Goal: Information Seeking & Learning: Learn about a topic

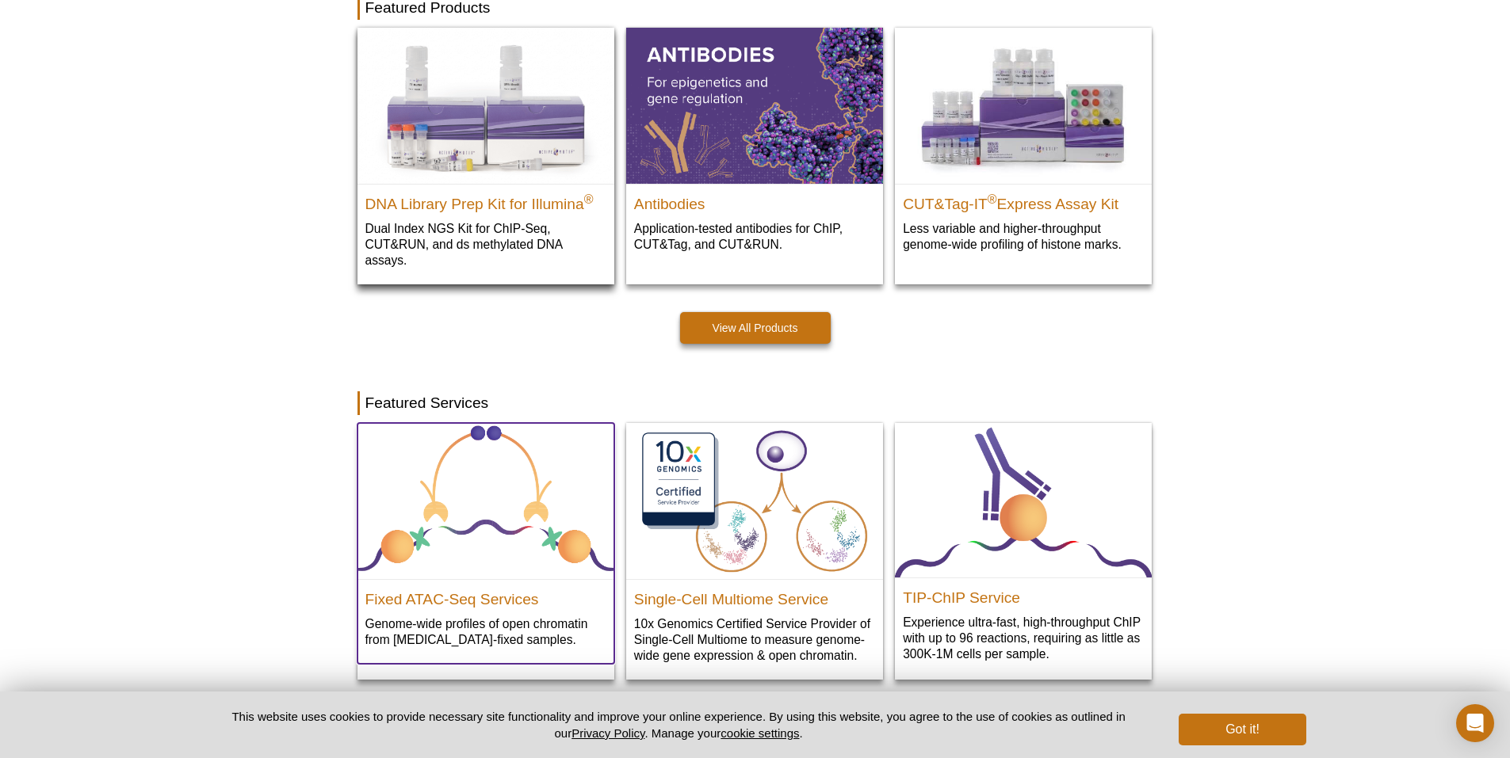
scroll to position [476, 0]
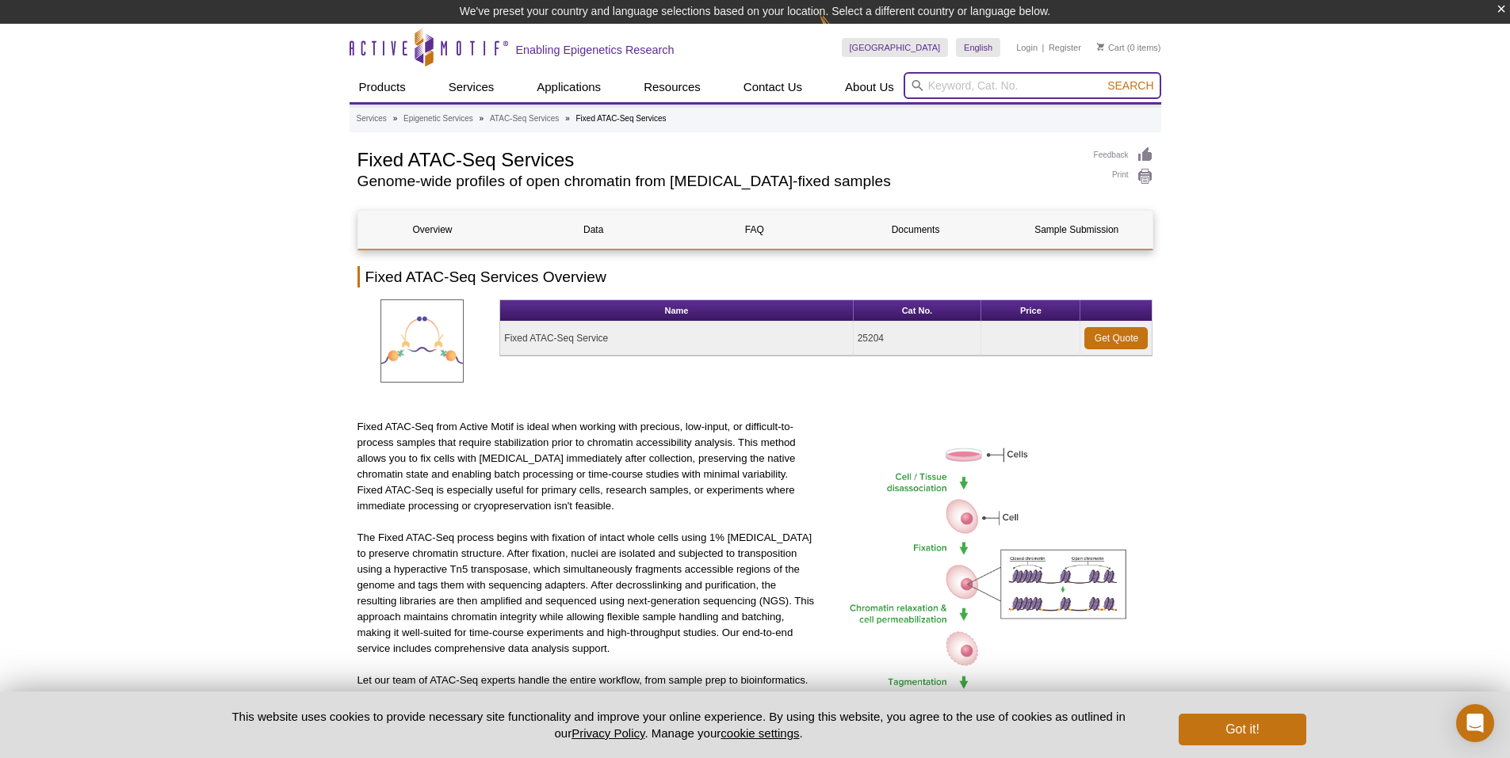
drag, startPoint x: 1009, startPoint y: 94, endPoint x: 1015, endPoint y: 88, distance: 8.4
click at [1010, 94] on input "search" at bounding box center [1033, 85] width 258 height 27
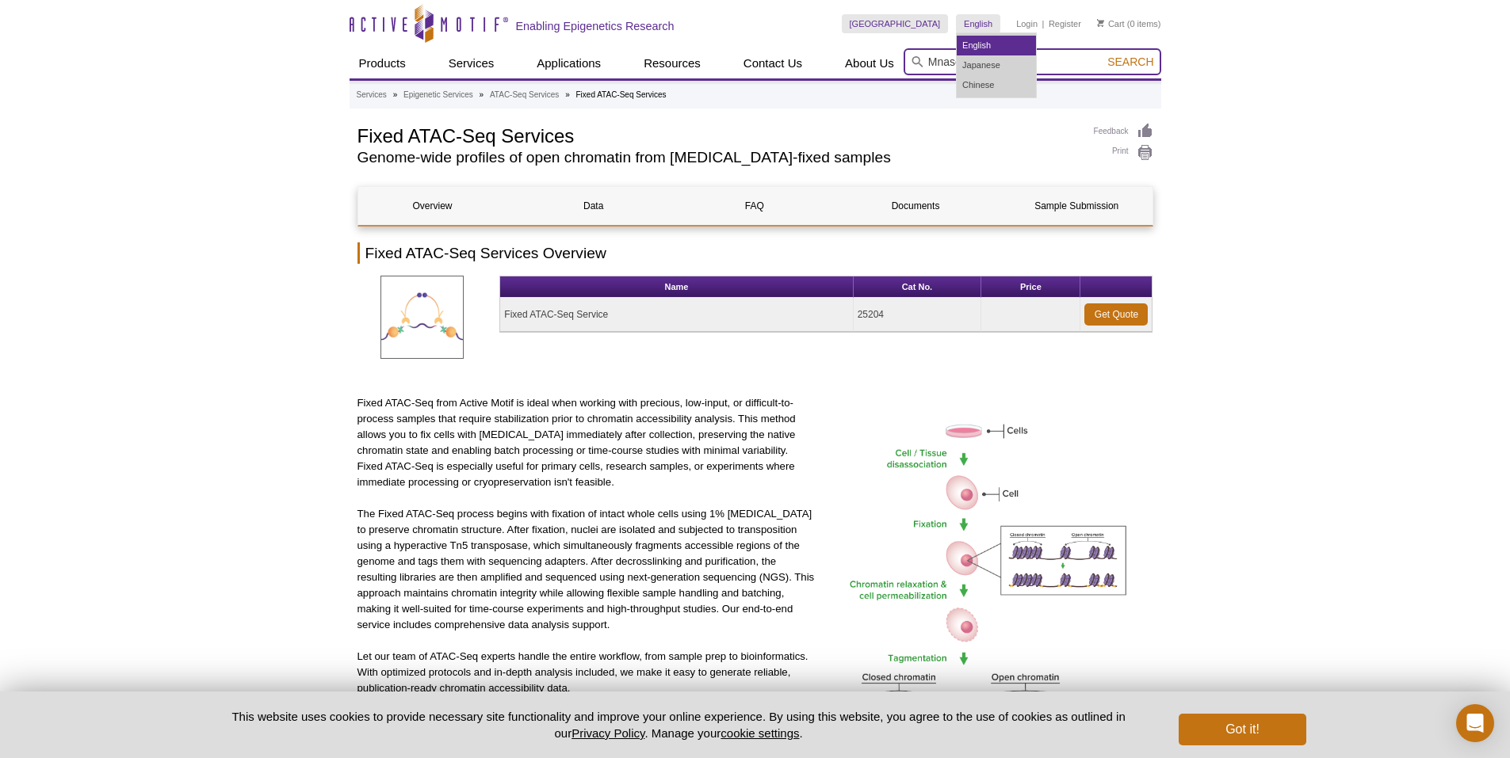
type input "Mnase seq"
click at [1102, 55] on button "Search" at bounding box center [1129, 62] width 55 height 14
